Goal: Navigation & Orientation: Go to known website

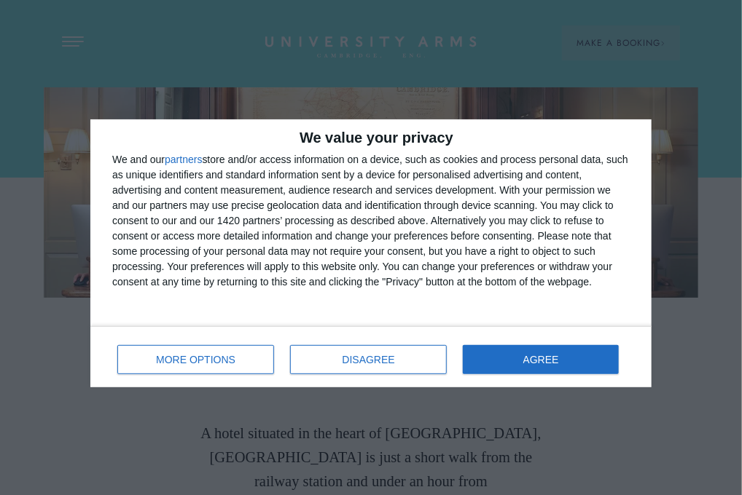
click at [0, 0] on link "Stay" at bounding box center [0, 0] width 0 height 0
click at [344, 43] on icon "CAMBRIDGE’S LEADING LUXURY HOTEL SINCE [DATE]" at bounding box center [370, 47] width 205 height 22
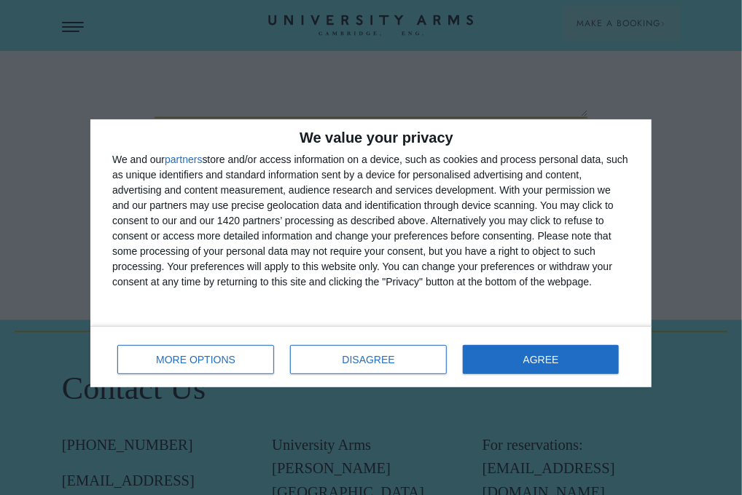
scroll to position [882, 0]
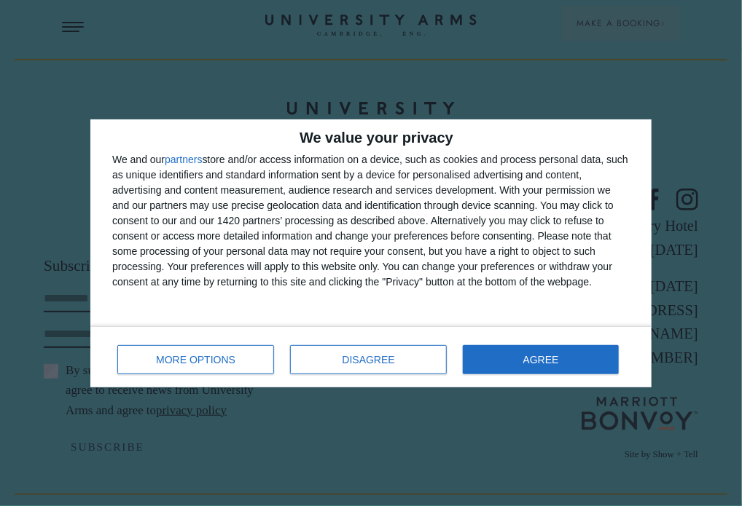
scroll to position [3835, 0]
drag, startPoint x: 508, startPoint y: 398, endPoint x: 705, endPoint y: 396, distance: 197.4
click at [705, 396] on footer "Subscribe to our newsletter First Name Last Name Email By subscribing to our ne…" at bounding box center [371, 276] width 742 height 457
drag, startPoint x: 705, startPoint y: 396, endPoint x: 600, endPoint y: 393, distance: 104.9
click at [600, 393] on footer "Subscribe to our newsletter First Name Last Name Email By subscribing to our ne…" at bounding box center [371, 276] width 742 height 457
